Goal: Find specific page/section: Find specific page/section

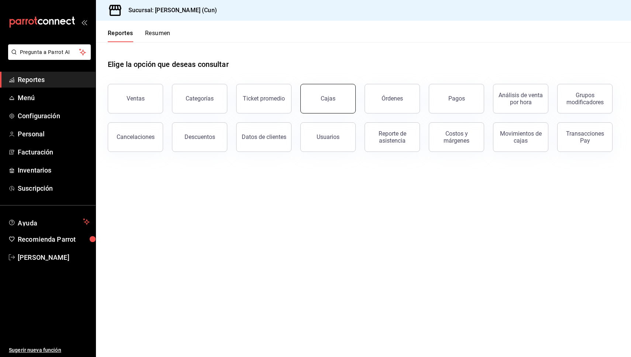
click at [321, 92] on link "Cajas" at bounding box center [327, 99] width 55 height 30
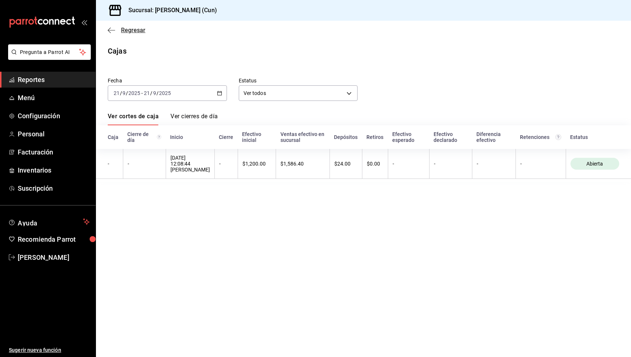
click at [110, 33] on icon "button" at bounding box center [111, 30] width 7 height 7
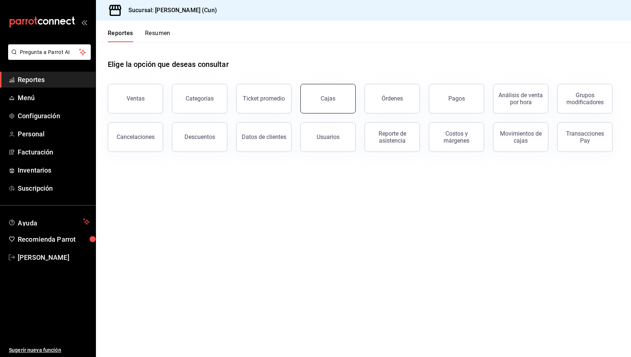
click at [350, 103] on link "Cajas" at bounding box center [327, 99] width 55 height 30
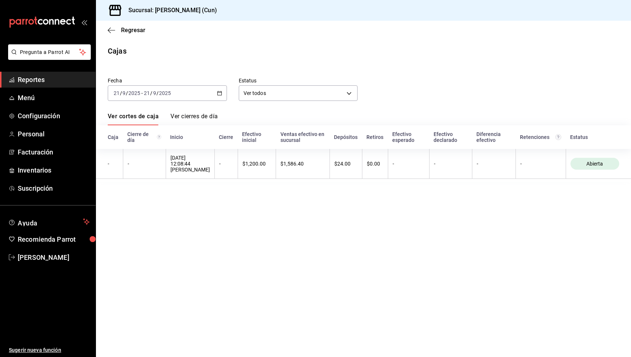
click at [38, 81] on span "Reportes" at bounding box center [54, 80] width 72 height 10
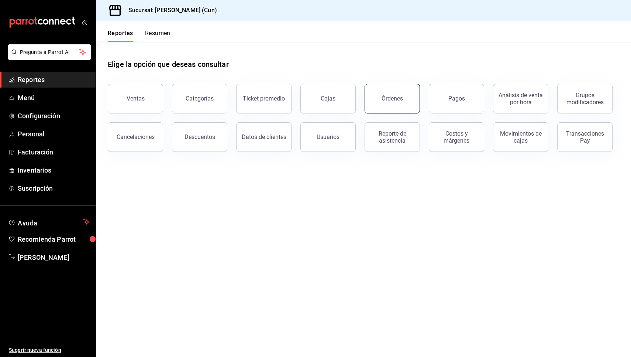
click at [386, 108] on button "Órdenes" at bounding box center [392, 99] width 55 height 30
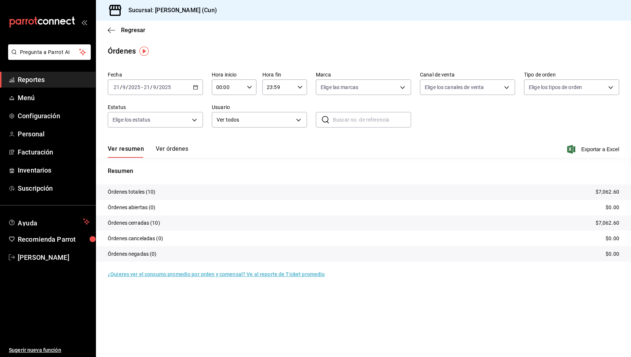
click at [128, 184] on div "Resumen Órdenes totales (10) $7,062.60 Órdenes abiertas (0) $0.00 Órdenes cerra…" at bounding box center [363, 218] width 535 height 104
click at [128, 196] on p "Órdenes totales (10)" at bounding box center [132, 192] width 48 height 8
click at [41, 78] on span "Reportes" at bounding box center [54, 80] width 72 height 10
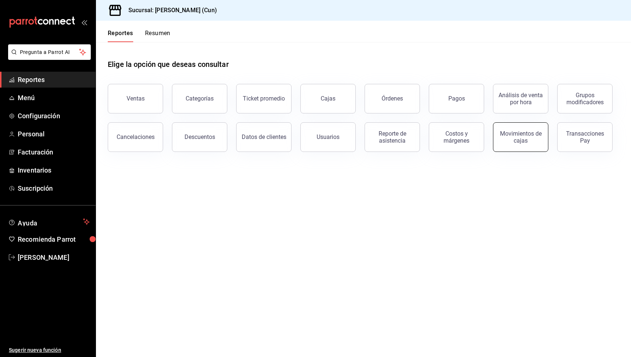
click at [528, 135] on div "Movimientos de cajas" at bounding box center [521, 137] width 46 height 14
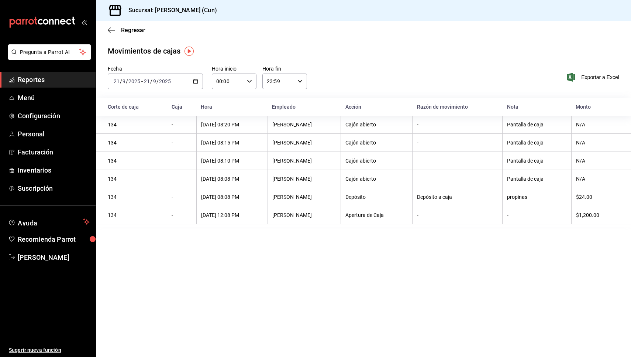
click at [111, 34] on div "Regresar" at bounding box center [363, 30] width 535 height 19
click at [110, 30] on icon "button" at bounding box center [111, 30] width 7 height 7
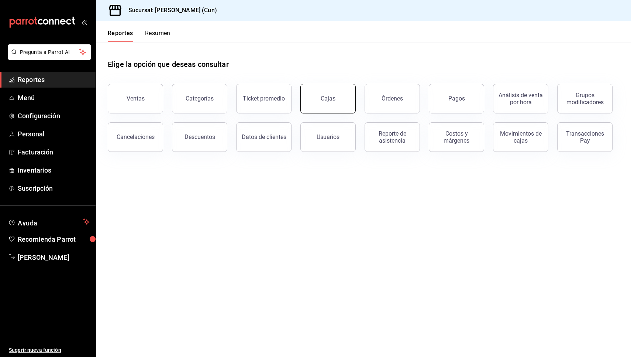
click at [320, 92] on link "Cajas" at bounding box center [327, 99] width 55 height 30
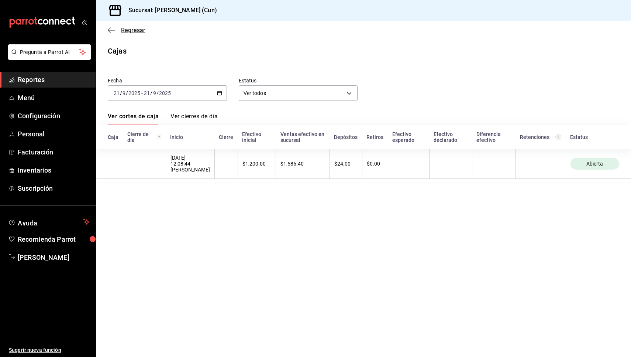
click at [109, 30] on icon "button" at bounding box center [111, 30] width 7 height 7
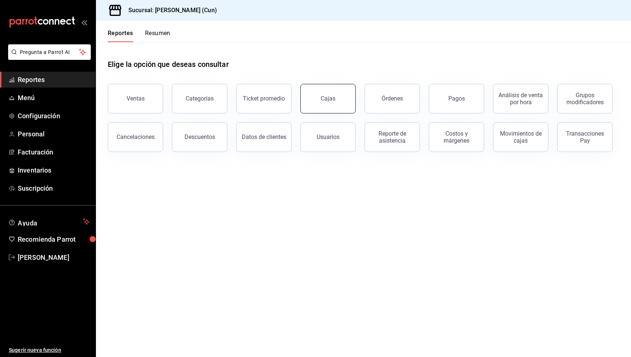
click at [335, 109] on link "Cajas" at bounding box center [327, 99] width 55 height 30
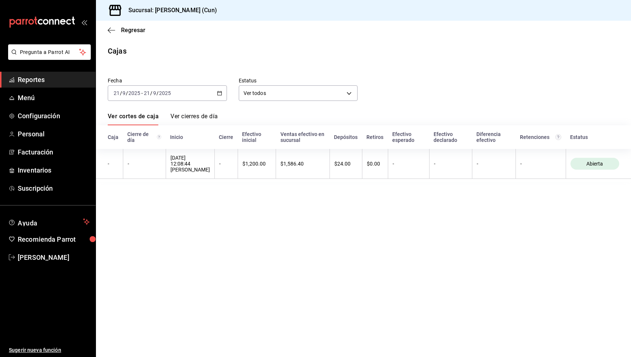
click at [51, 72] on link "Reportes" at bounding box center [48, 80] width 96 height 16
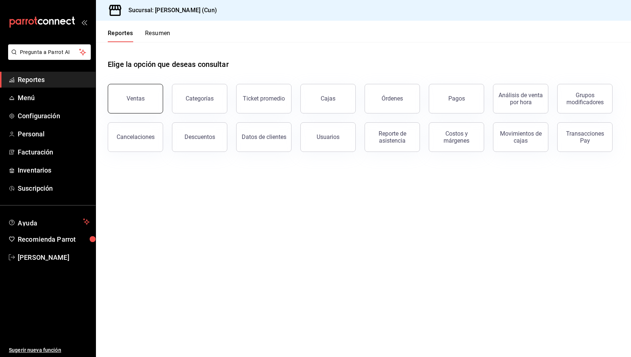
click at [134, 99] on div "Ventas" at bounding box center [136, 98] width 18 height 7
